Goal: Use online tool/utility: Utilize a website feature to perform a specific function

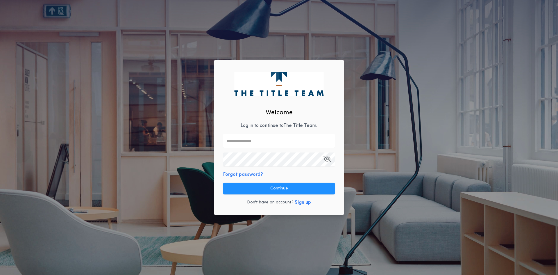
click at [247, 140] on input "text" at bounding box center [279, 141] width 112 height 14
type input "**********"
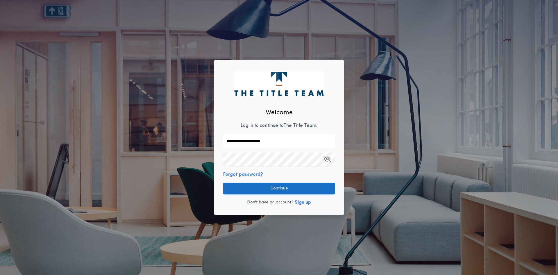
click at [275, 187] on button "Continue" at bounding box center [279, 189] width 112 height 12
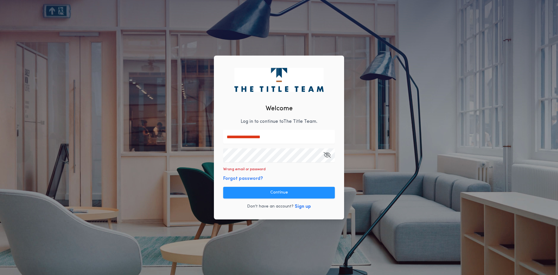
click at [328, 155] on icon "button" at bounding box center [327, 155] width 7 height 0
click at [304, 191] on button "Continue" at bounding box center [279, 193] width 112 height 12
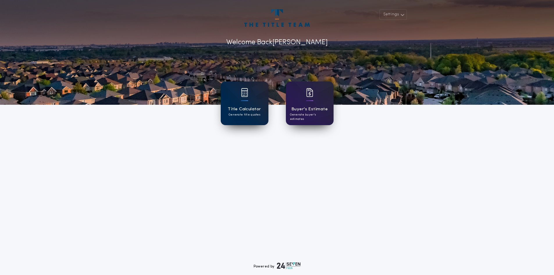
click at [244, 109] on h1 "Title Calculator" at bounding box center [244, 109] width 33 height 7
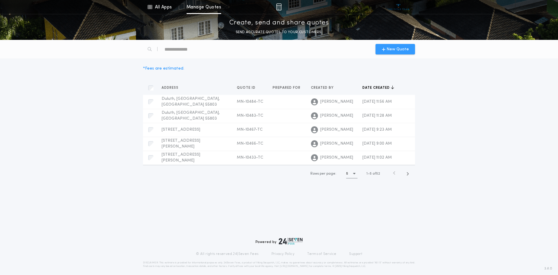
click at [390, 49] on span "New Quote" at bounding box center [398, 49] width 22 height 6
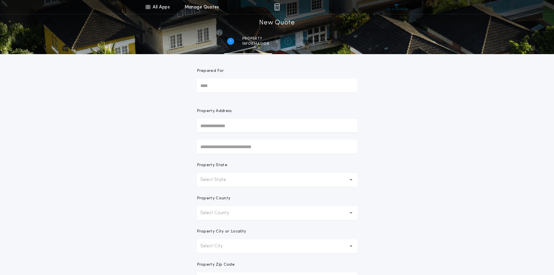
click at [236, 85] on input "Prepared For" at bounding box center [277, 85] width 160 height 14
click at [211, 127] on input "text" at bounding box center [277, 126] width 160 height 14
click at [267, 140] on button "307 S 67th Ave W, Duluth, MN, 55807, USA" at bounding box center [277, 137] width 160 height 9
type input "**********"
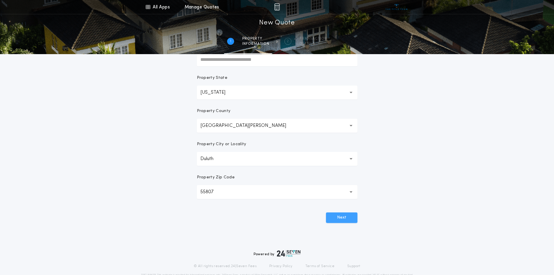
click at [339, 217] on button "Next" at bounding box center [341, 217] width 31 height 10
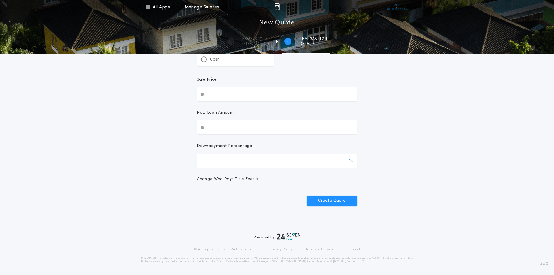
scroll to position [0, 0]
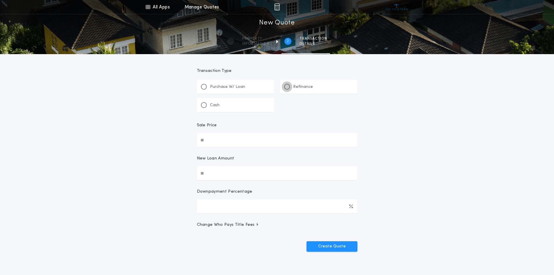
click at [289, 86] on div at bounding box center [287, 87] width 6 height 6
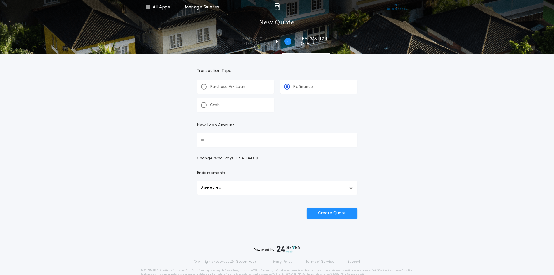
click at [222, 140] on input "New Loan Amount" at bounding box center [277, 140] width 160 height 14
type input "********"
click at [328, 213] on button "Create Quote" at bounding box center [331, 213] width 51 height 10
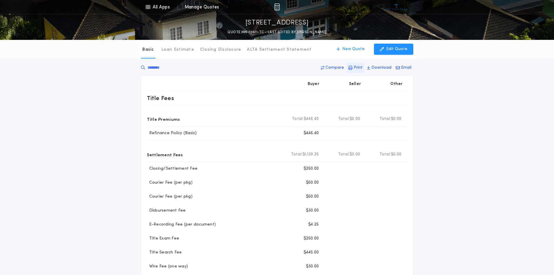
click at [359, 67] on p "Print" at bounding box center [357, 68] width 9 height 6
